Goal: Navigation & Orientation: Find specific page/section

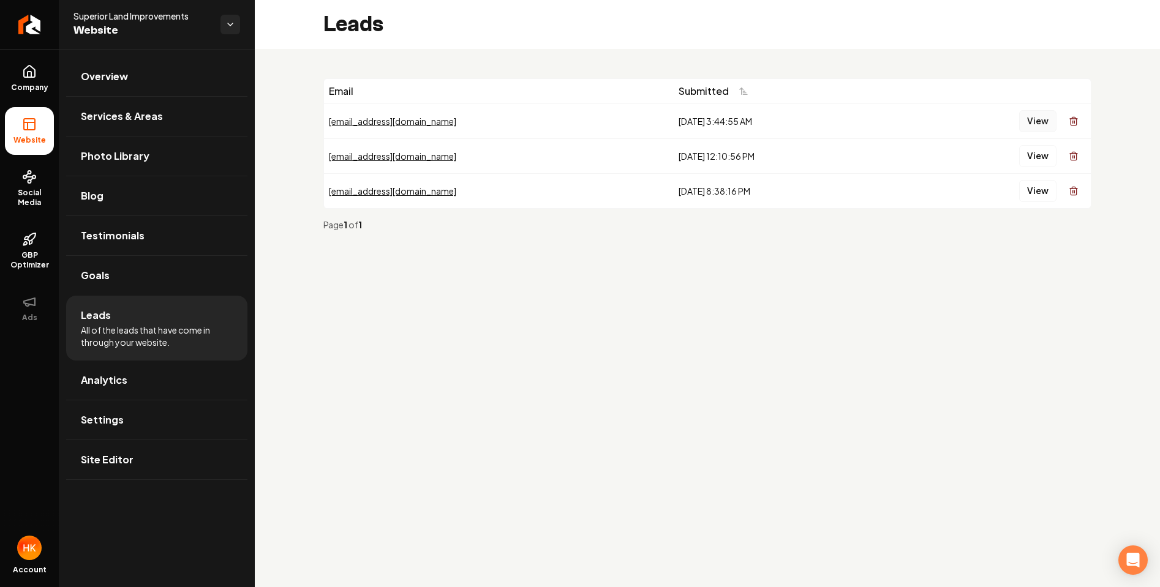
click at [1037, 122] on button "View" at bounding box center [1037, 121] width 37 height 22
click at [1033, 156] on button "View" at bounding box center [1037, 156] width 37 height 22
click at [1027, 201] on button "View" at bounding box center [1037, 191] width 37 height 22
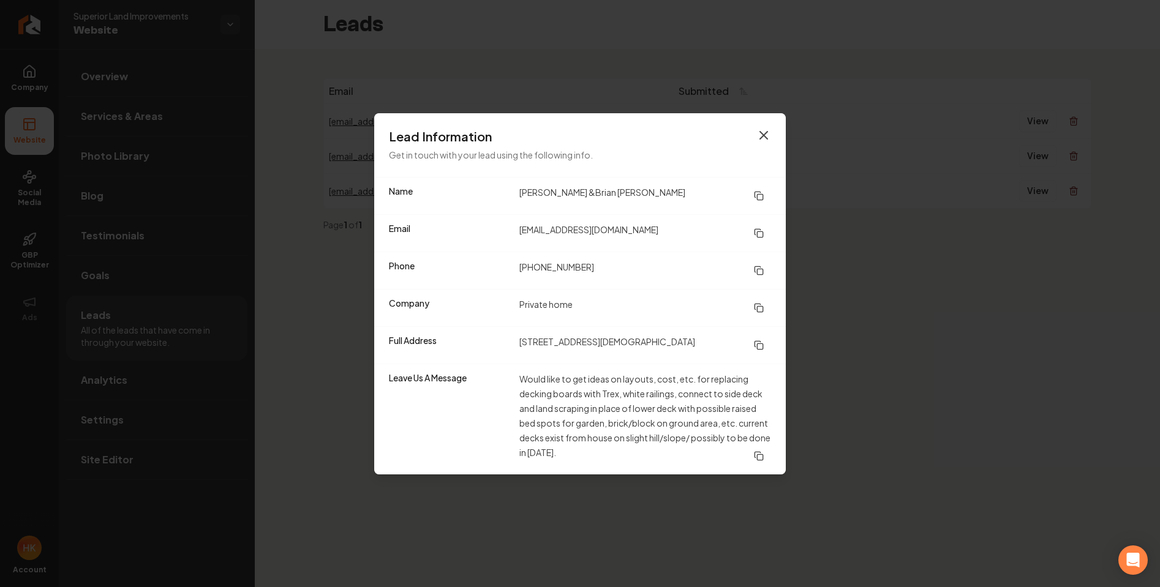
click at [763, 129] on icon "button" at bounding box center [763, 135] width 15 height 15
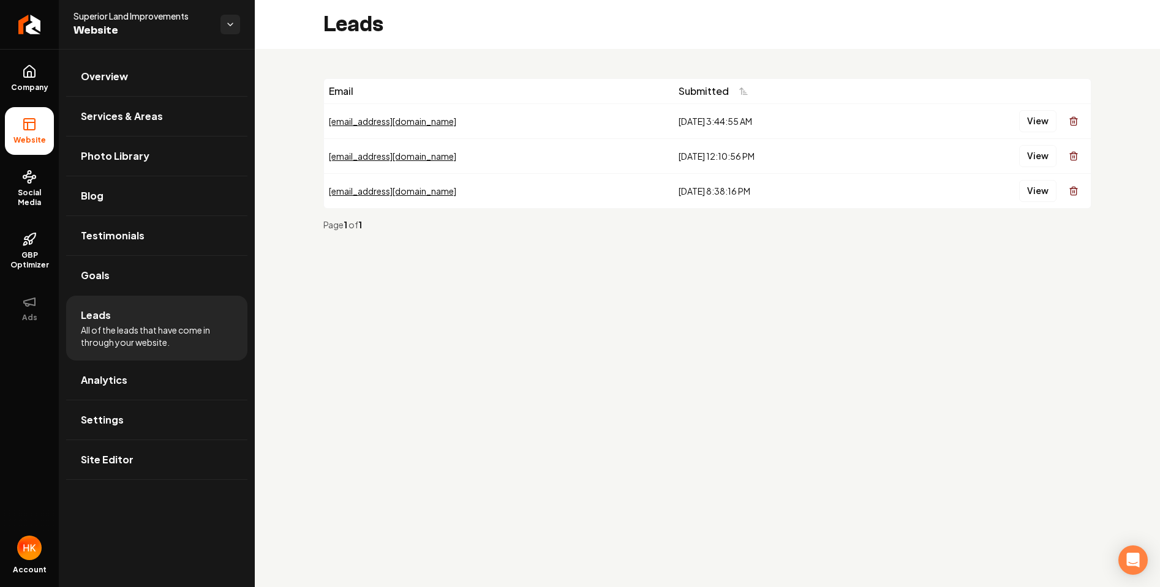
click at [111, 317] on li "Leads All of the leads that have come in through your website." at bounding box center [156, 328] width 181 height 65
click at [81, 280] on span "Goals" at bounding box center [95, 275] width 29 height 15
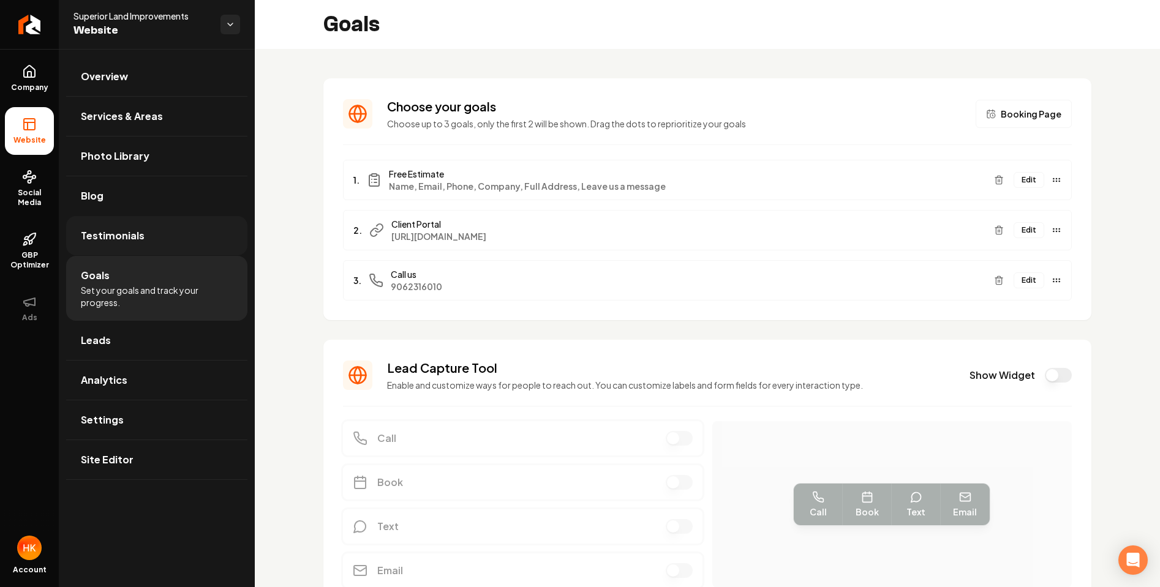
click at [121, 218] on link "Testimonials" at bounding box center [156, 235] width 181 height 39
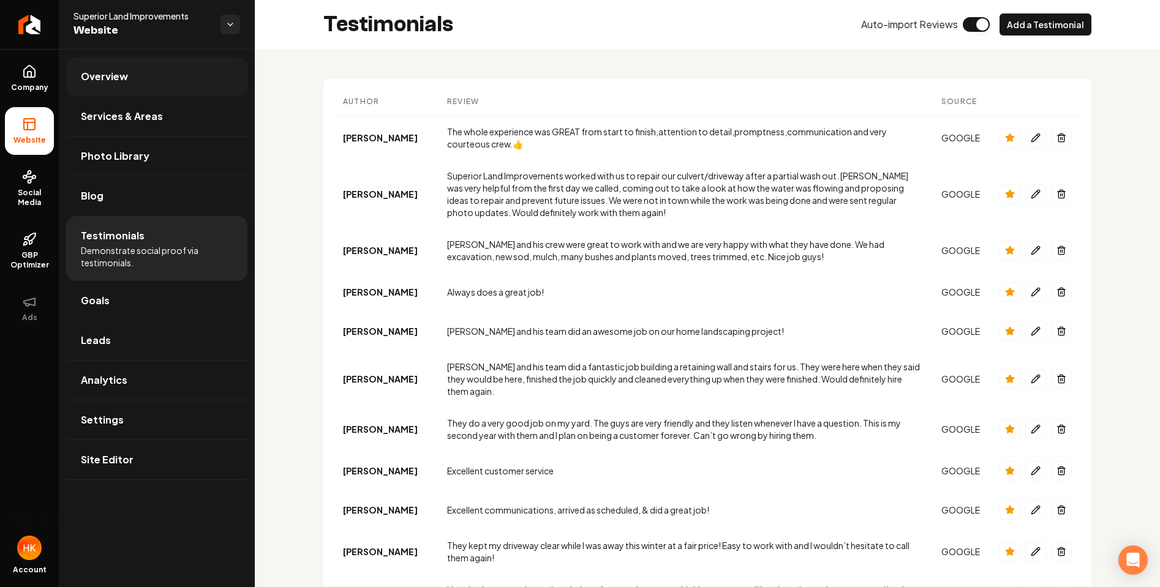
click at [152, 90] on link "Overview" at bounding box center [156, 76] width 181 height 39
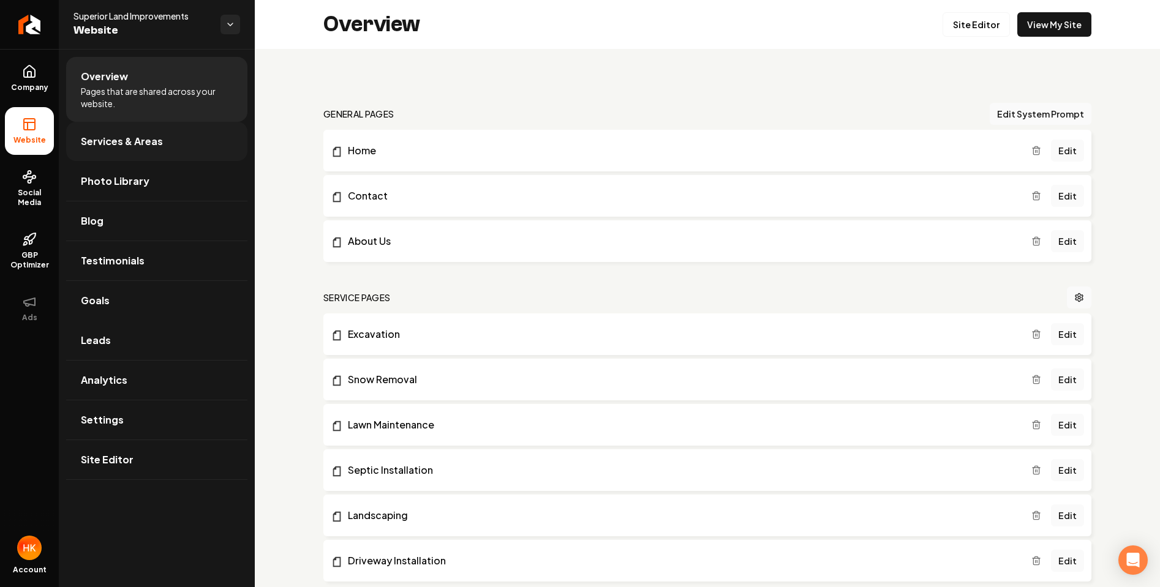
click at [148, 146] on span "Services & Areas" at bounding box center [122, 141] width 82 height 15
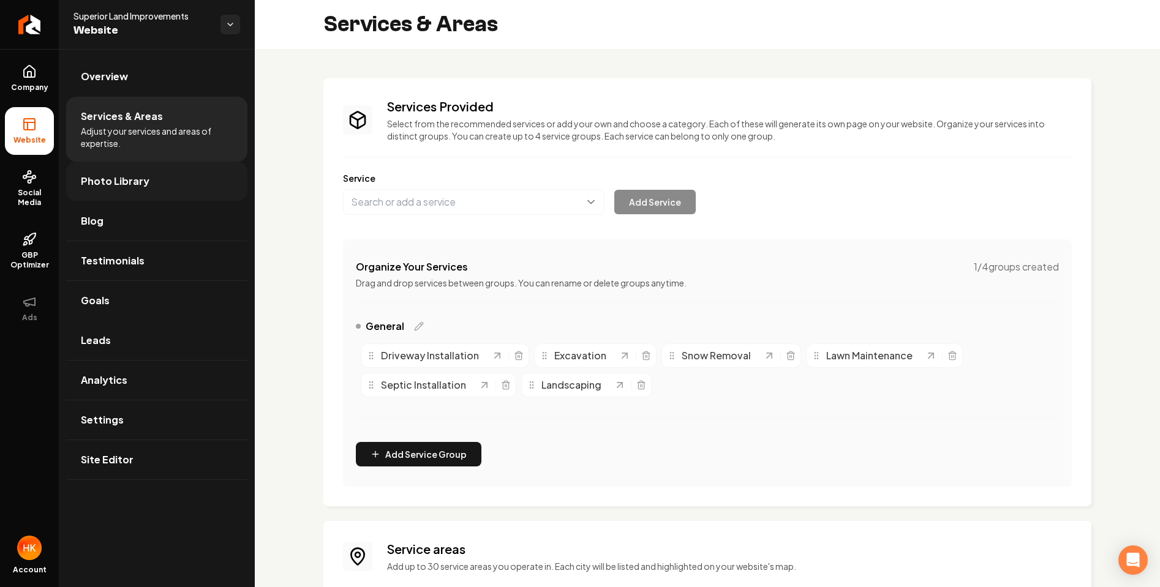
click at [142, 168] on link "Photo Library" at bounding box center [156, 181] width 181 height 39
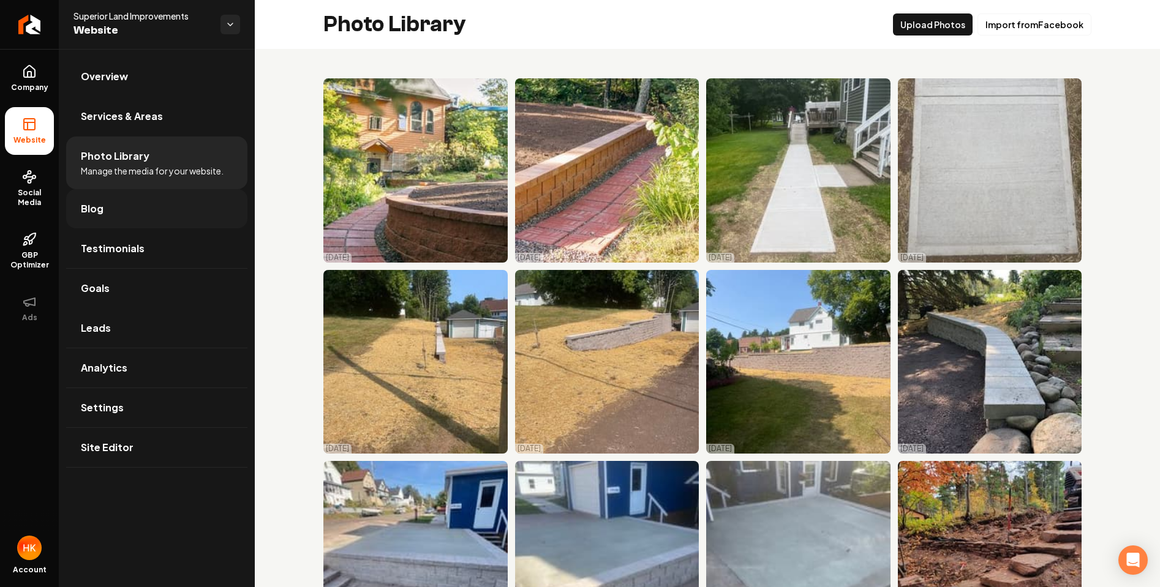
click at [97, 214] on span "Blog" at bounding box center [92, 208] width 23 height 15
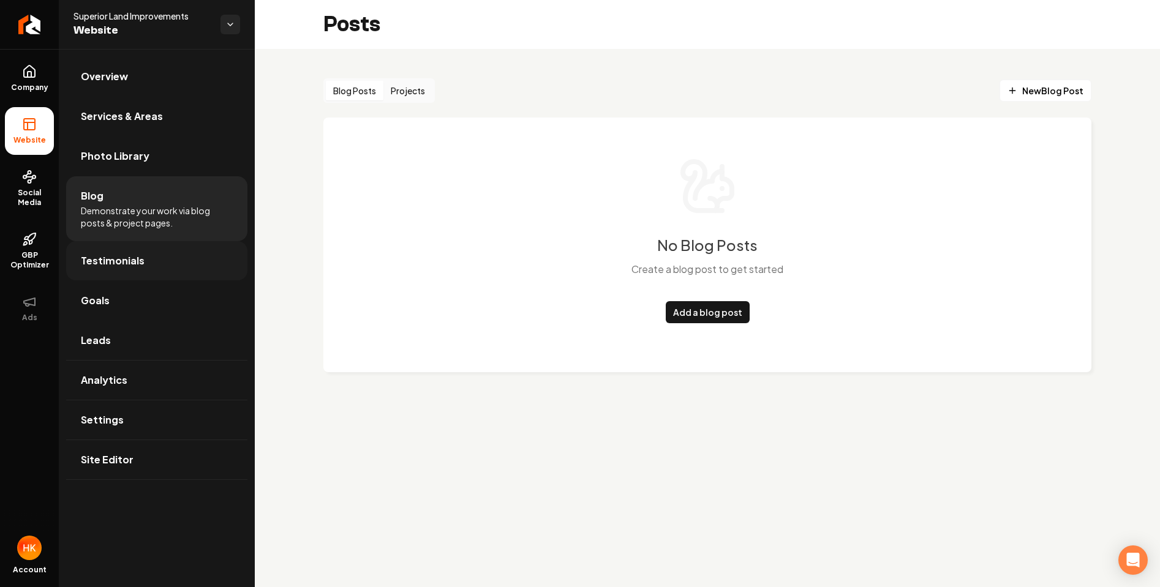
click at [82, 274] on link "Testimonials" at bounding box center [156, 260] width 181 height 39
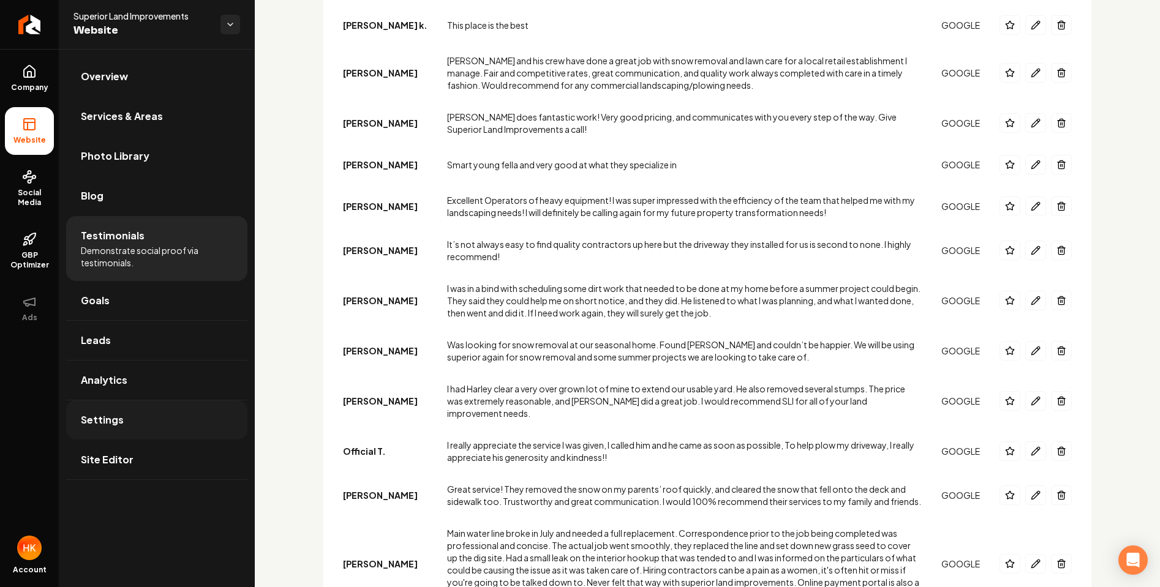
scroll to position [1021, 0]
